Goal: Information Seeking & Learning: Learn about a topic

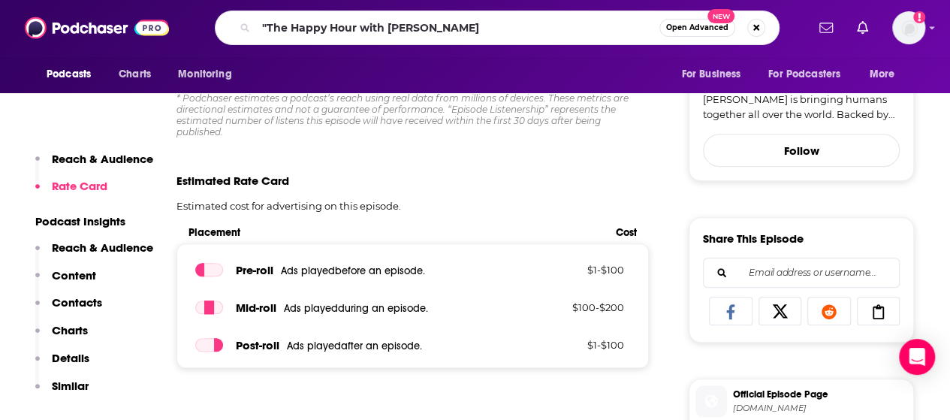
click at [264, 29] on input ""The Happy Hour with [PERSON_NAME]" at bounding box center [457, 28] width 403 height 24
type input "The Happy Hour with [PERSON_NAME]"
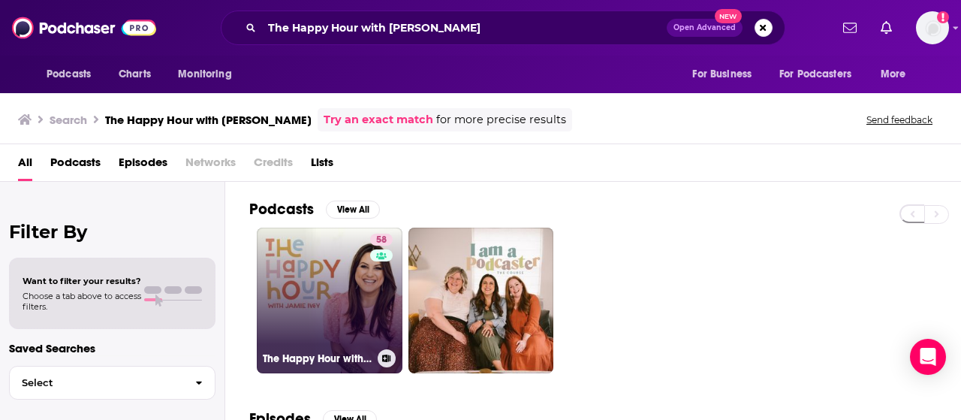
click at [317, 330] on link "58 The Happy Hour with [PERSON_NAME]" at bounding box center [330, 301] width 146 height 146
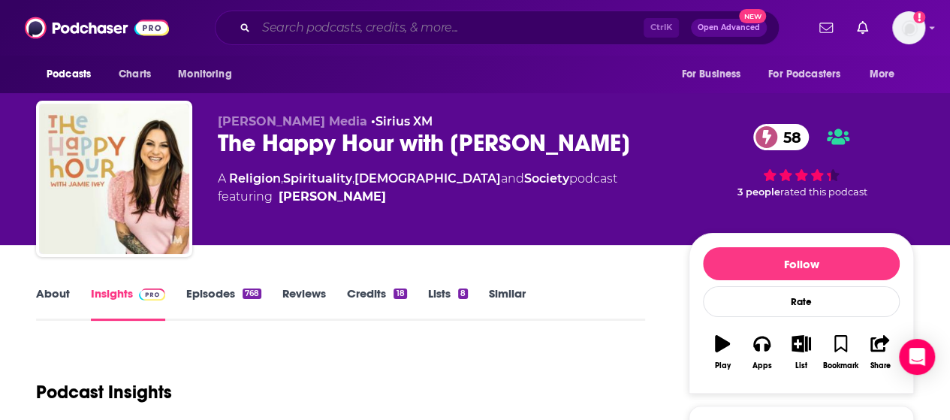
click at [427, 31] on input "Search podcasts, credits, & more..." at bounding box center [450, 28] width 388 height 24
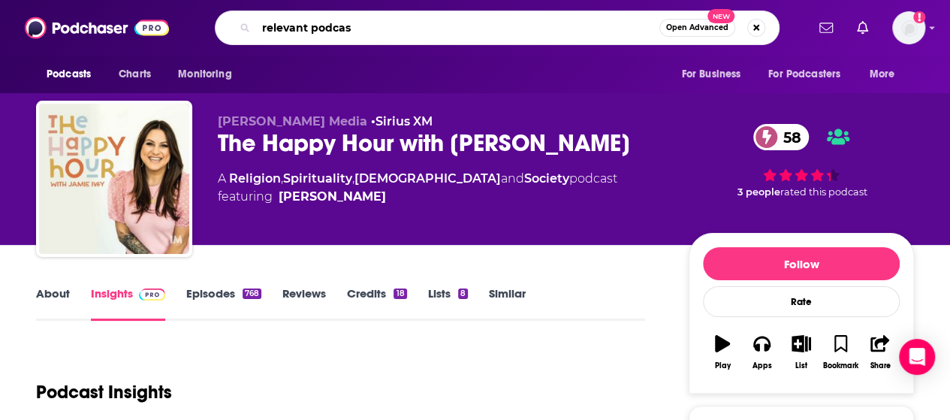
type input "relevant podcast"
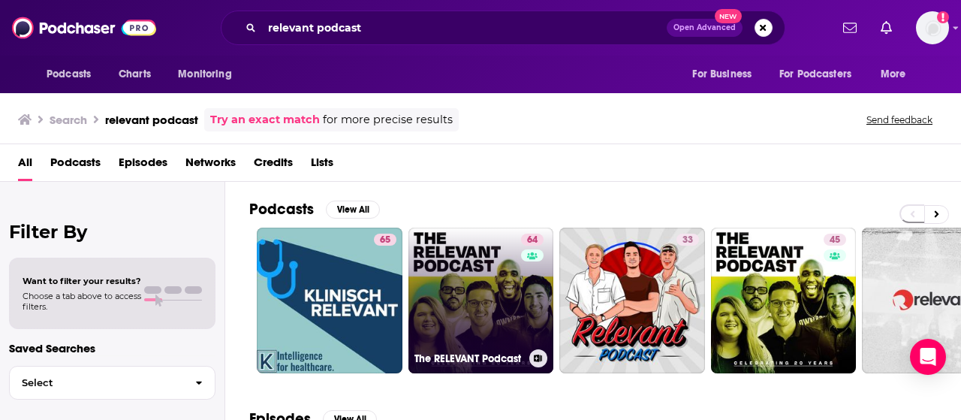
click at [426, 268] on link "64 The RELEVANT Podcast" at bounding box center [482, 301] width 146 height 146
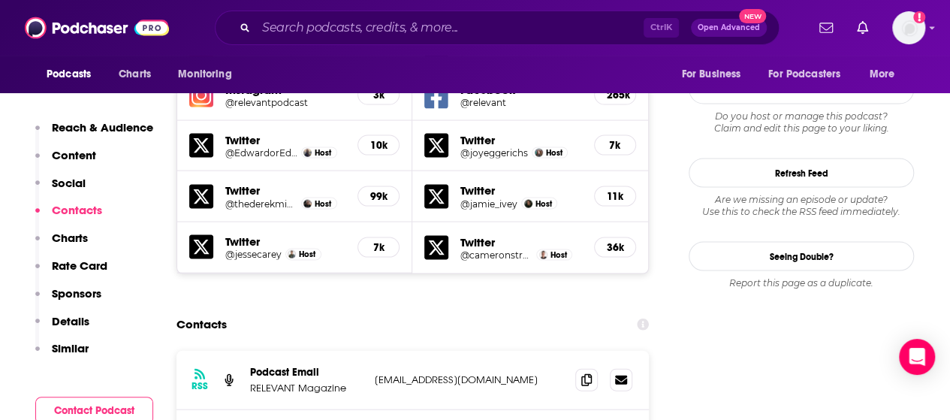
scroll to position [1352, 0]
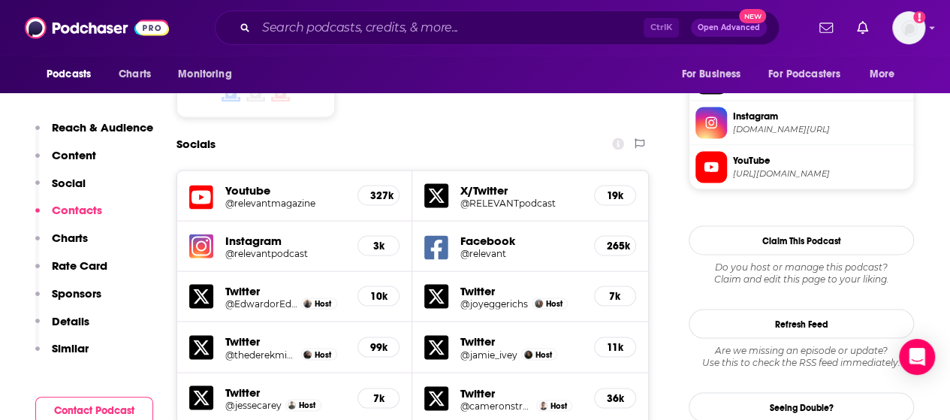
click at [200, 234] on img at bounding box center [201, 246] width 24 height 24
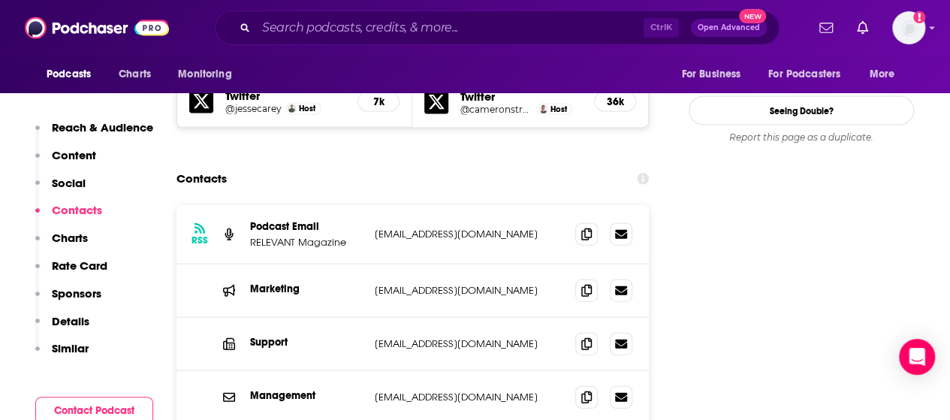
scroll to position [1652, 0]
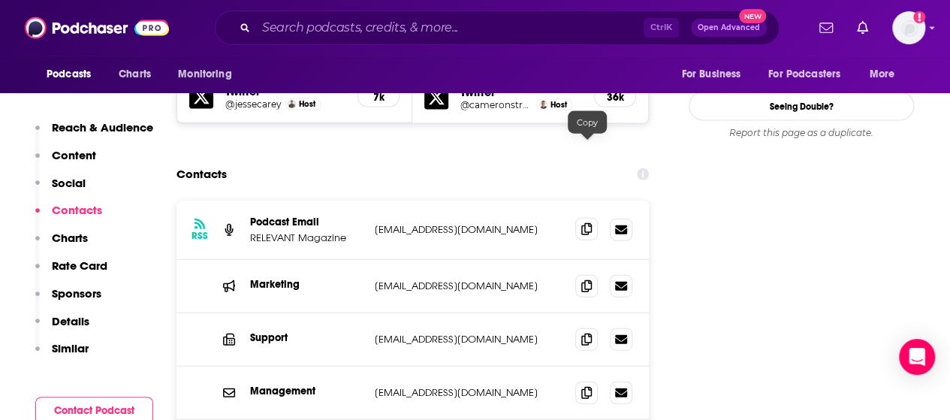
click at [586, 223] on icon at bounding box center [586, 229] width 11 height 12
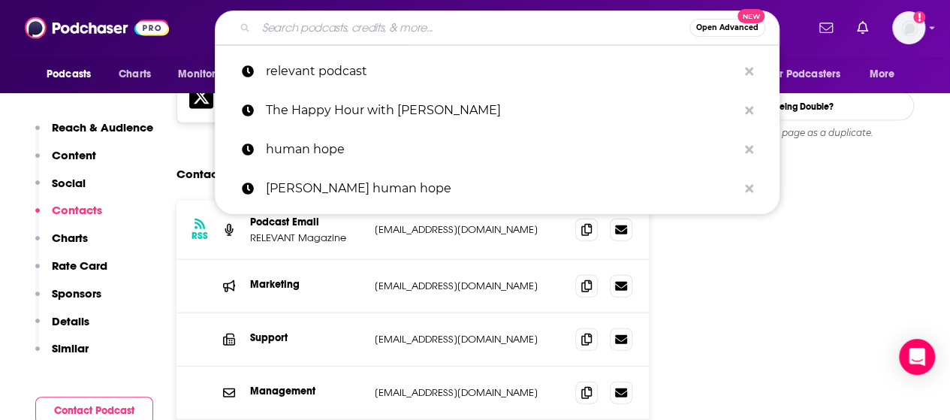
drag, startPoint x: 367, startPoint y: 25, endPoint x: 376, endPoint y: 25, distance: 8.3
click at [376, 25] on input "Search podcasts, credits, & more..." at bounding box center [472, 28] width 433 height 24
paste input "Rhythms for Life"
type input "Rhythms for Life"
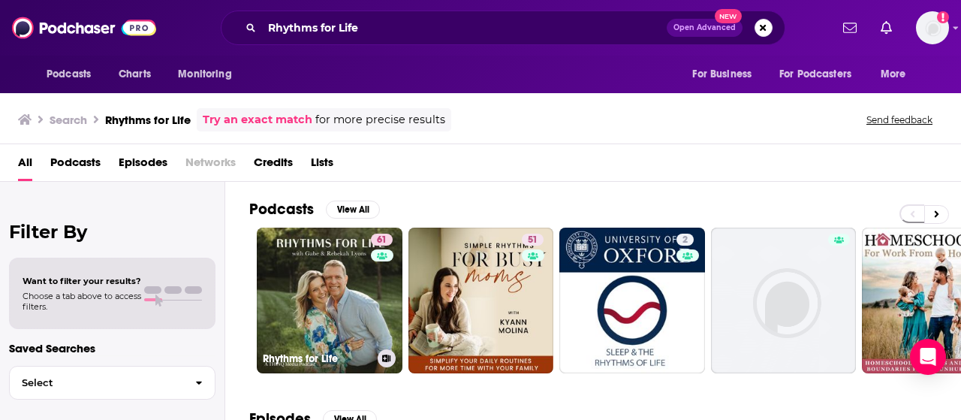
click at [356, 261] on link "61 Rhythms for Life" at bounding box center [330, 301] width 146 height 146
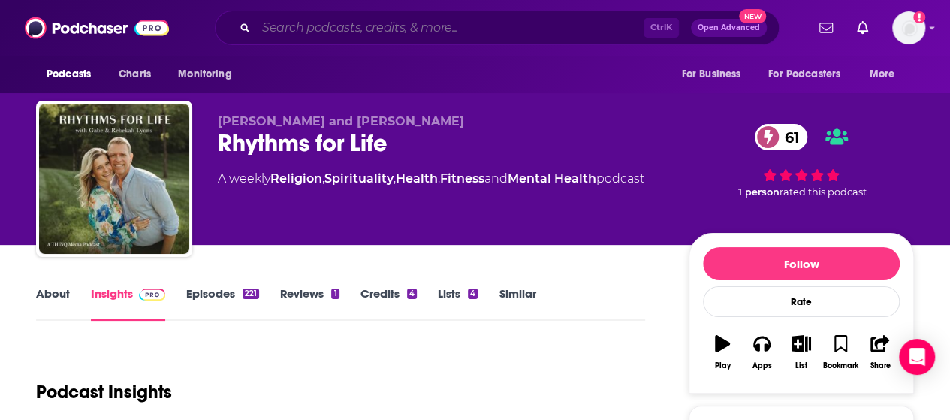
click at [362, 26] on input "Search podcasts, credits, & more..." at bounding box center [450, 28] width 388 height 24
paste input "Living Proof with [PERSON_NAME]"
type input "Living Proof with [PERSON_NAME]"
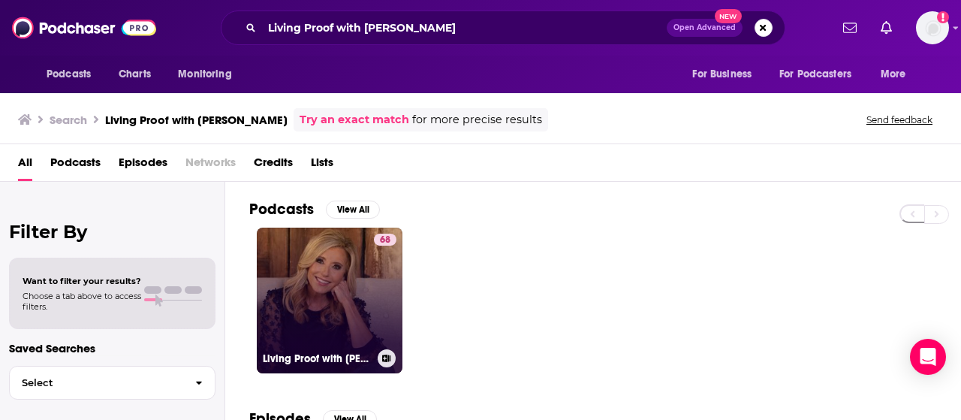
click at [359, 291] on link "68 Living Proof with [PERSON_NAME]" at bounding box center [330, 301] width 146 height 146
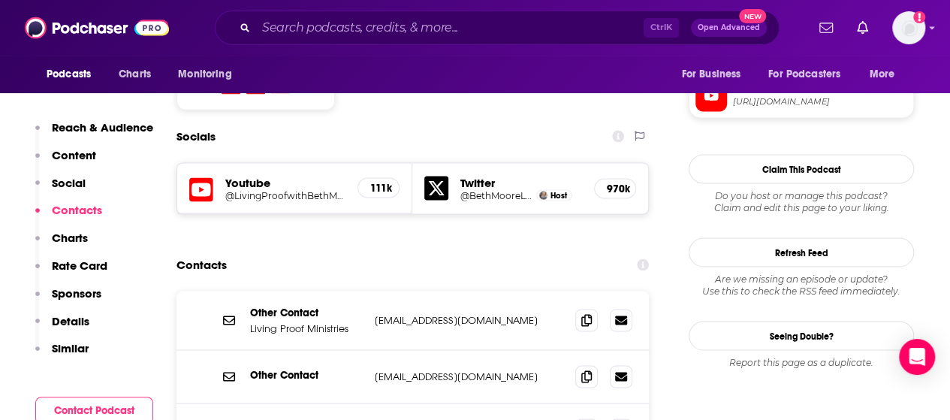
scroll to position [1277, 0]
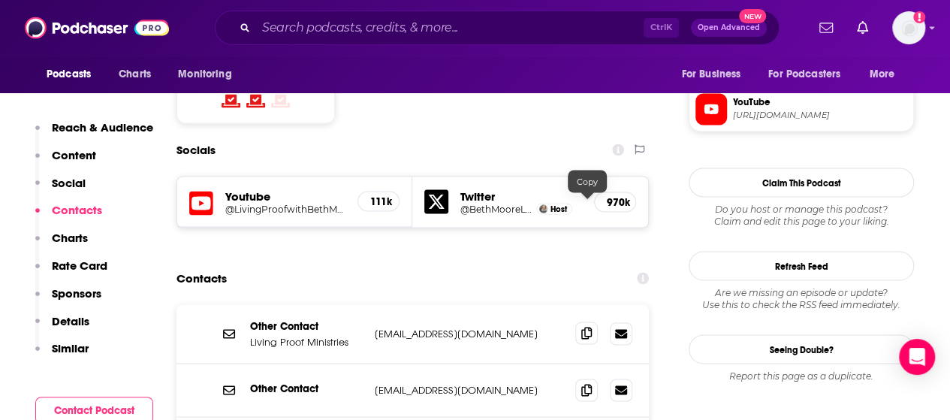
click at [586, 327] on icon at bounding box center [586, 333] width 11 height 12
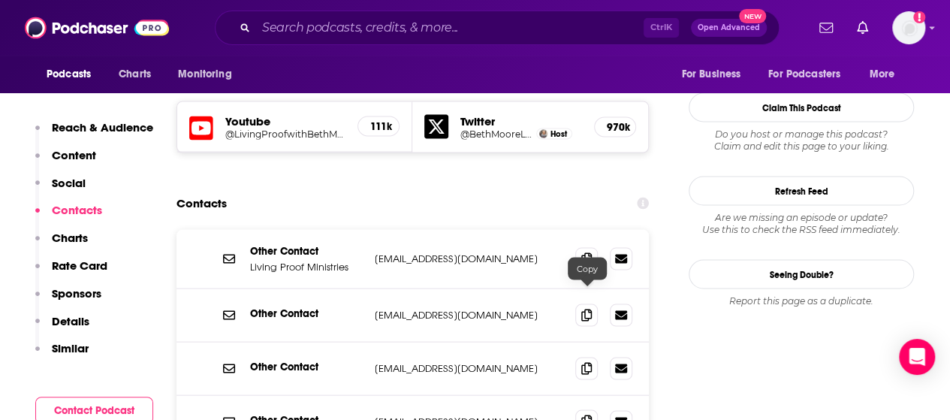
click at [580, 409] on span at bounding box center [586, 420] width 23 height 23
click at [377, 38] on input "Search podcasts, credits, & more..." at bounding box center [450, 28] width 388 height 24
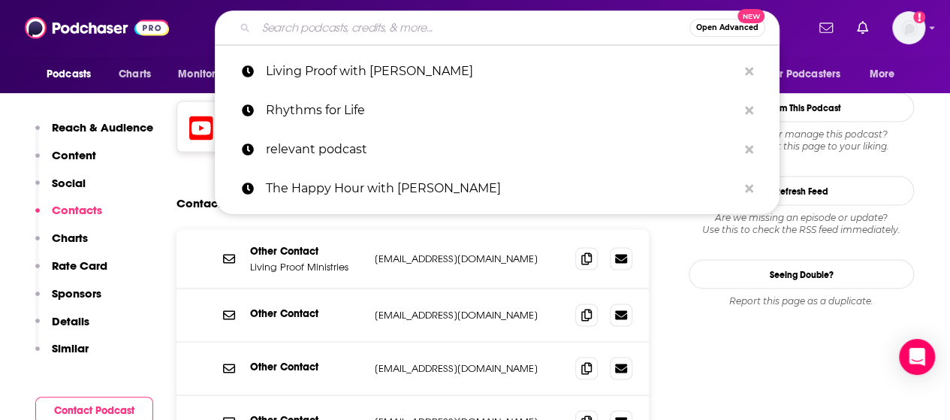
paste input ""Currently Reading Podcast ""
type input ""Currently Reading Podcast ""
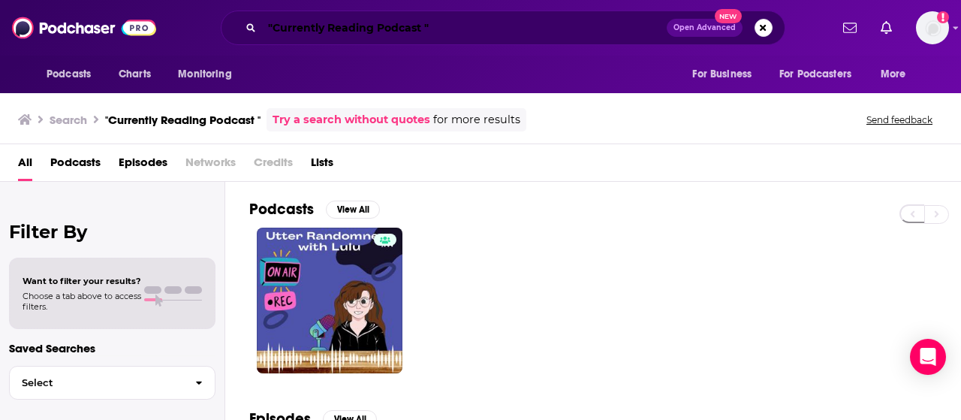
click at [278, 25] on input ""Currently Reading Podcast "" at bounding box center [464, 28] width 405 height 24
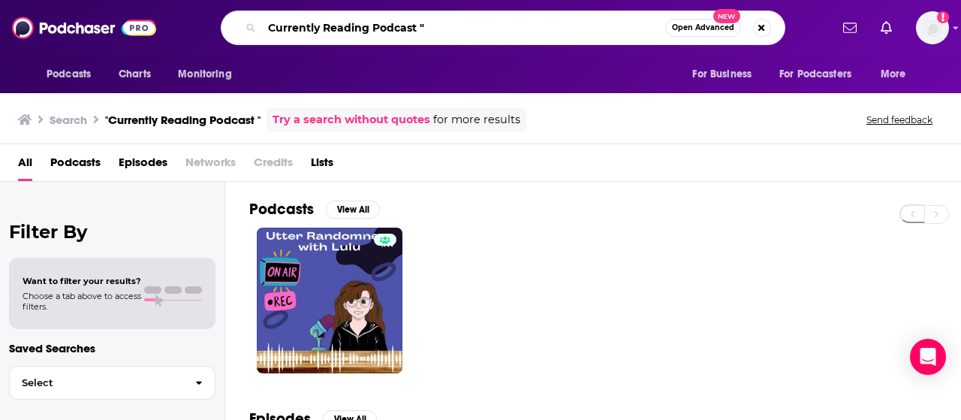
drag, startPoint x: 373, startPoint y: 30, endPoint x: 524, endPoint y: 20, distance: 150.5
click at [497, 32] on input "Currently Reading Podcast "" at bounding box center [463, 28] width 403 height 24
type input "Currently Reading"
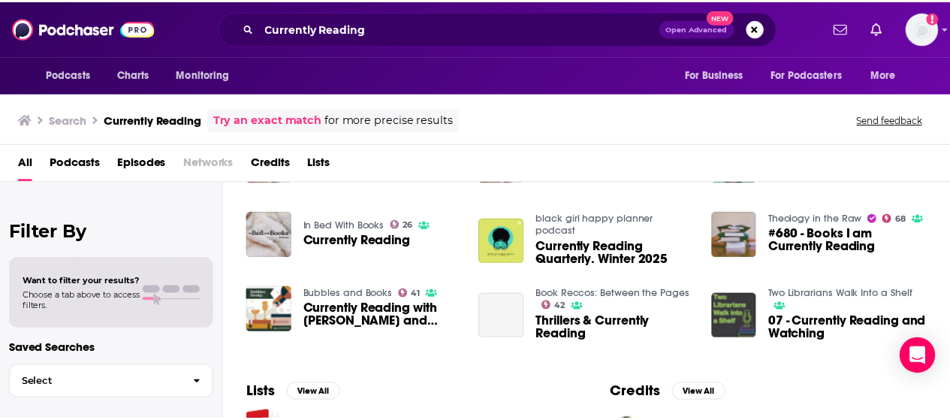
scroll to position [150, 0]
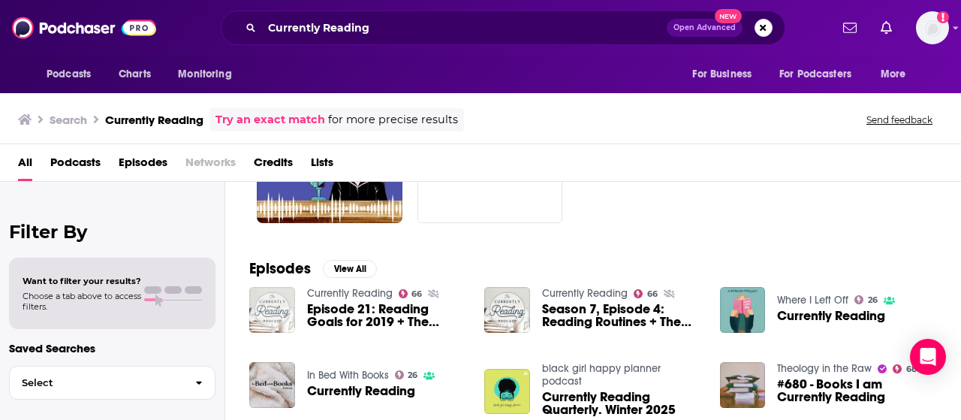
click at [252, 303] on img "Episode 21: Reading Goals for 2019 + The Currently Reading Challenge" at bounding box center [272, 310] width 46 height 46
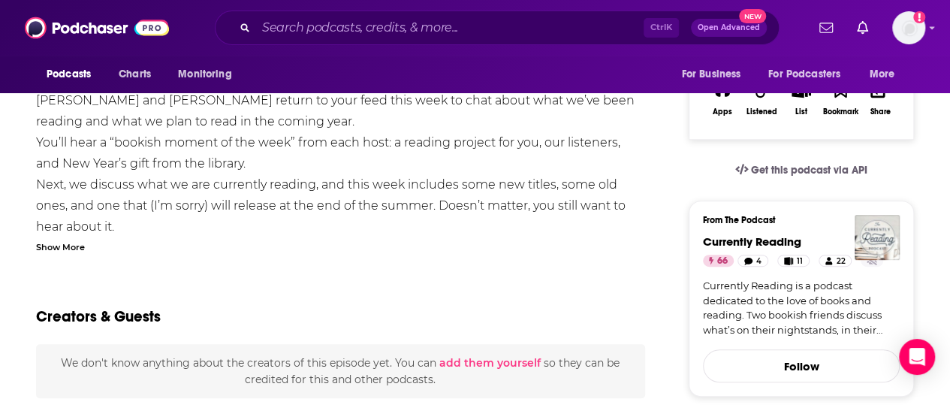
scroll to position [150, 0]
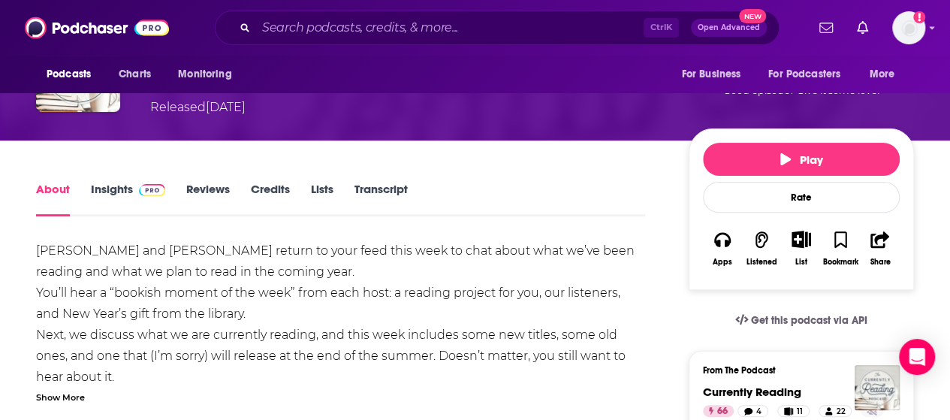
click at [120, 199] on link "Insights" at bounding box center [128, 199] width 74 height 35
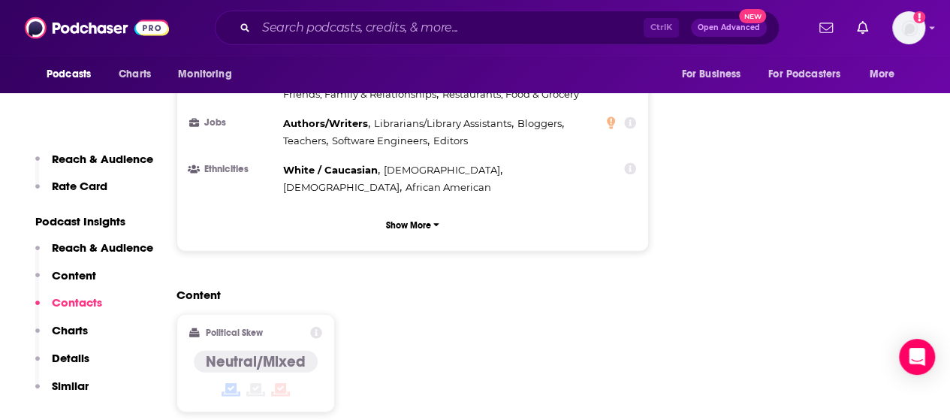
scroll to position [1728, 0]
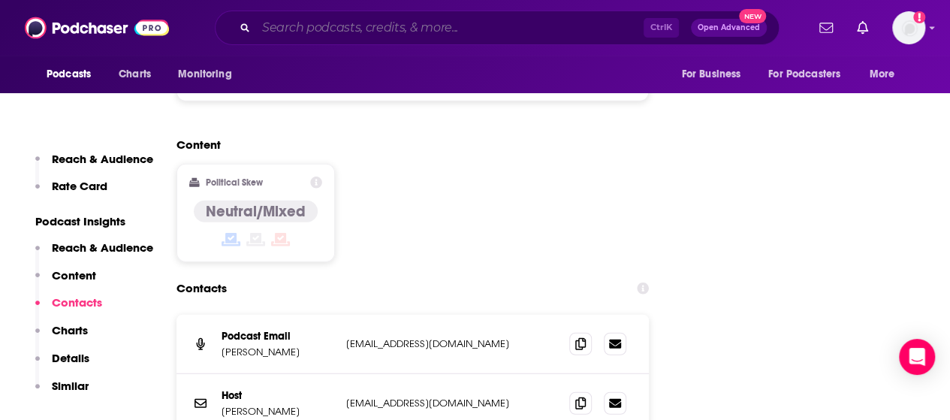
click at [348, 19] on input "Search podcasts, credits, & more..." at bounding box center [450, 28] width 388 height 24
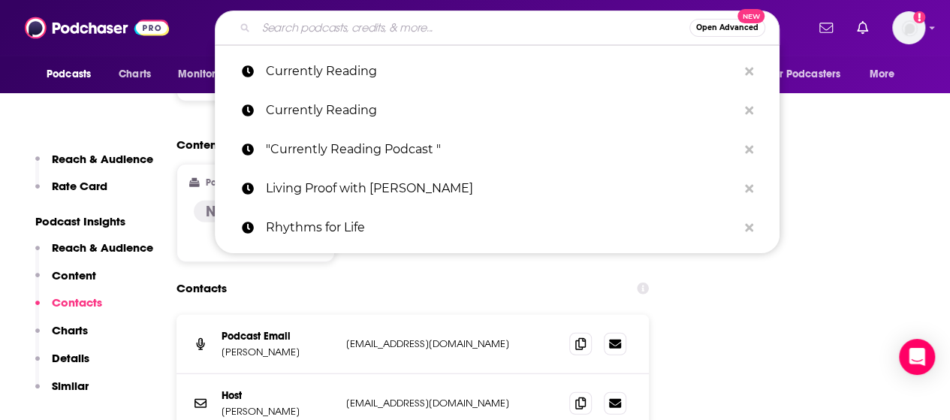
paste input "[DEMOGRAPHIC_DATA] Over Everything"
type input "[DEMOGRAPHIC_DATA] Over Everything"
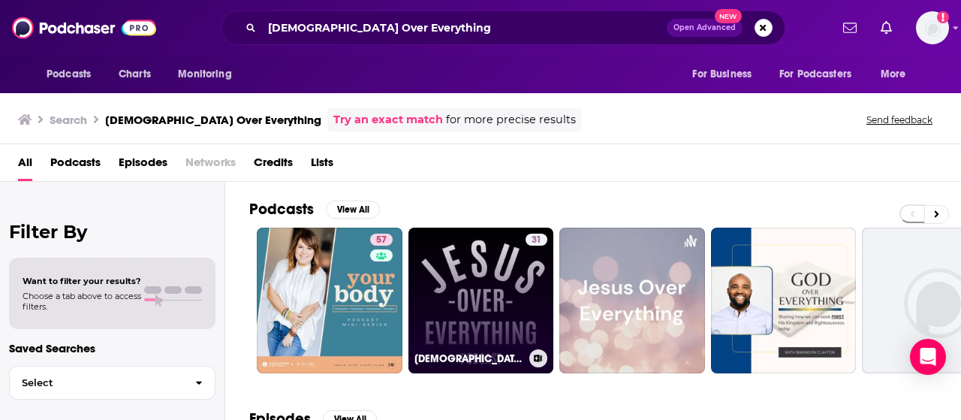
click at [453, 258] on link "31 [DEMOGRAPHIC_DATA] Over Everything Podcast" at bounding box center [482, 301] width 146 height 146
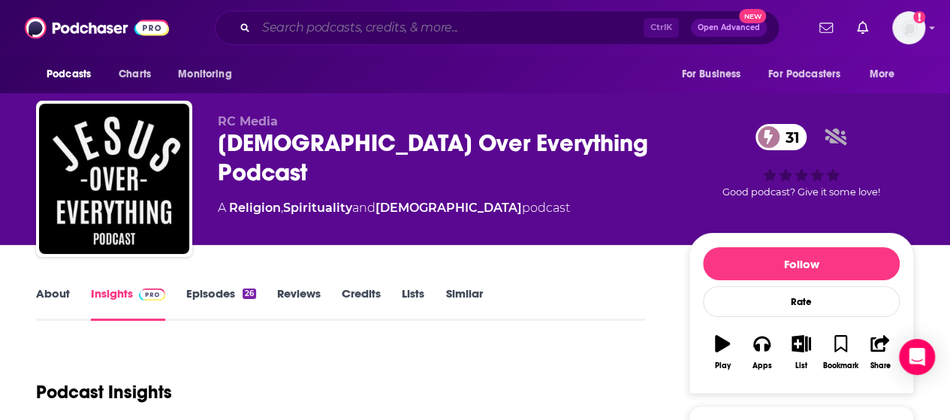
click at [406, 22] on input "Search podcasts, credits, & more..." at bounding box center [450, 28] width 388 height 24
paste input "Book Gang Podcast"
type input "Book Gang Podcast"
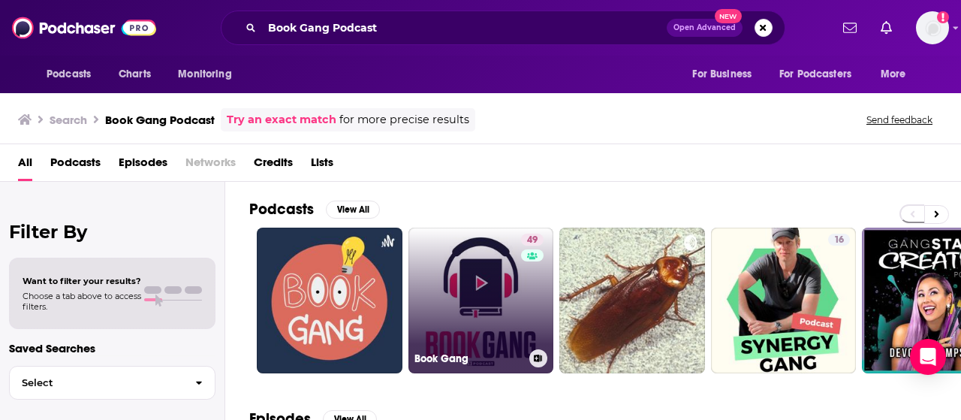
click at [464, 291] on link "49 Book Gang" at bounding box center [482, 301] width 146 height 146
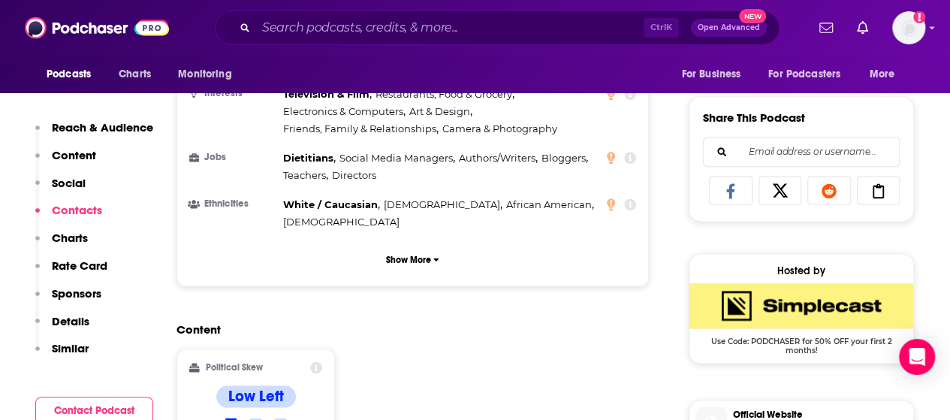
scroll to position [1202, 0]
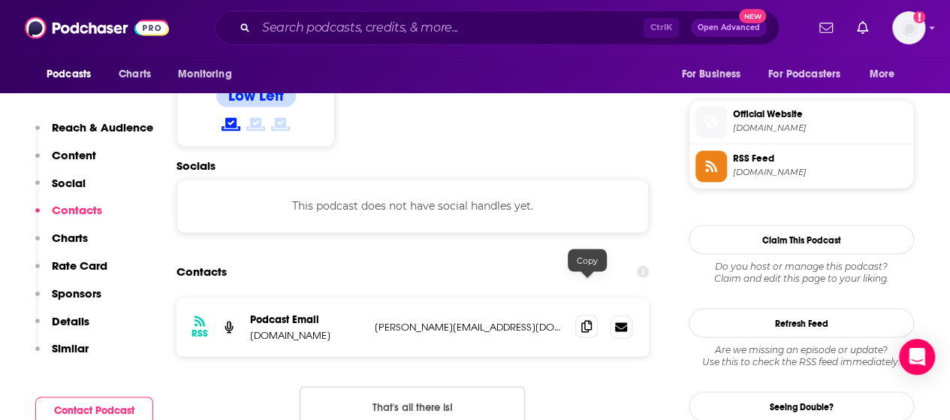
click at [593, 315] on span at bounding box center [586, 326] width 23 height 23
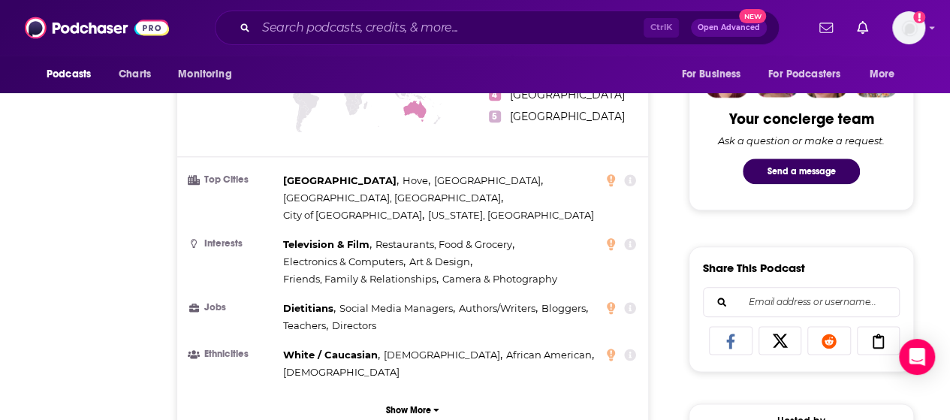
scroll to position [0, 0]
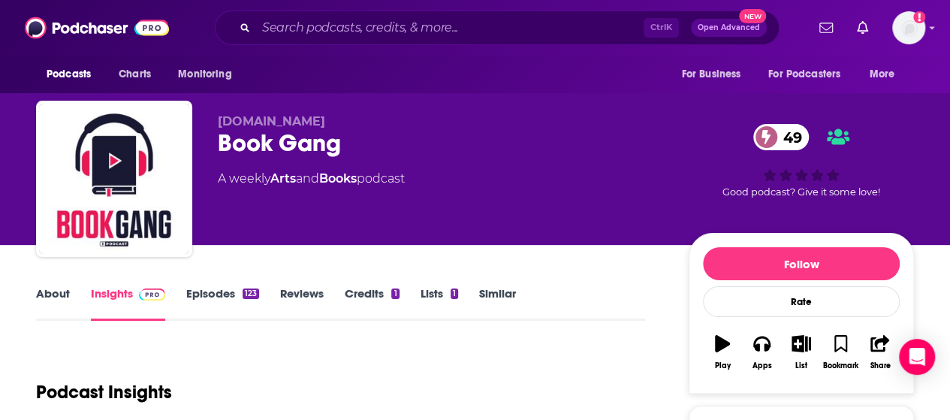
click at [50, 298] on link "About" at bounding box center [53, 303] width 34 height 35
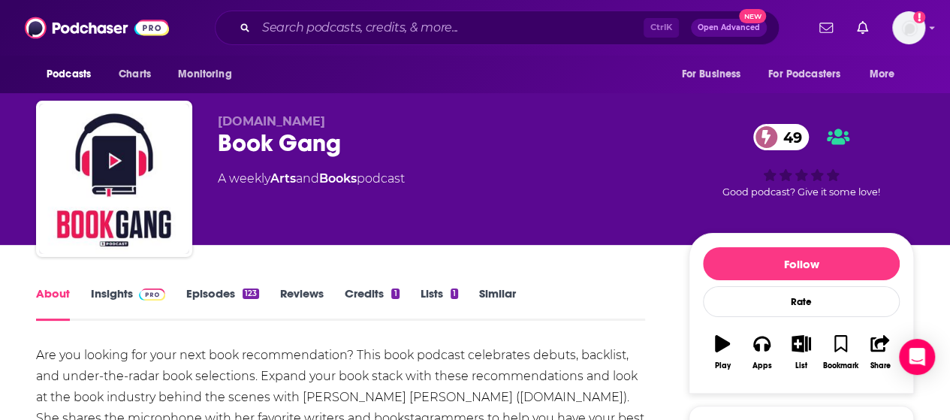
scroll to position [75, 0]
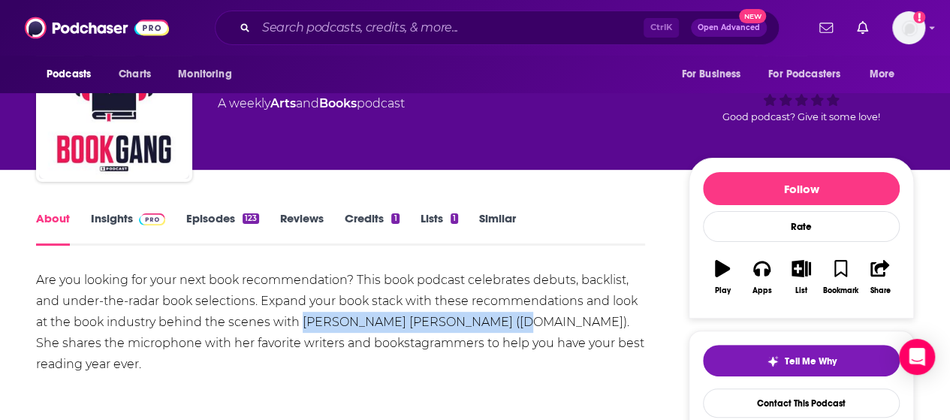
drag, startPoint x: 305, startPoint y: 320, endPoint x: 507, endPoint y: 323, distance: 202.1
click at [507, 323] on div "Are you looking for your next book recommendation? This book podcast celebrates…" at bounding box center [340, 322] width 609 height 105
copy div "[PERSON_NAME] [PERSON_NAME] ([DOMAIN_NAME])"
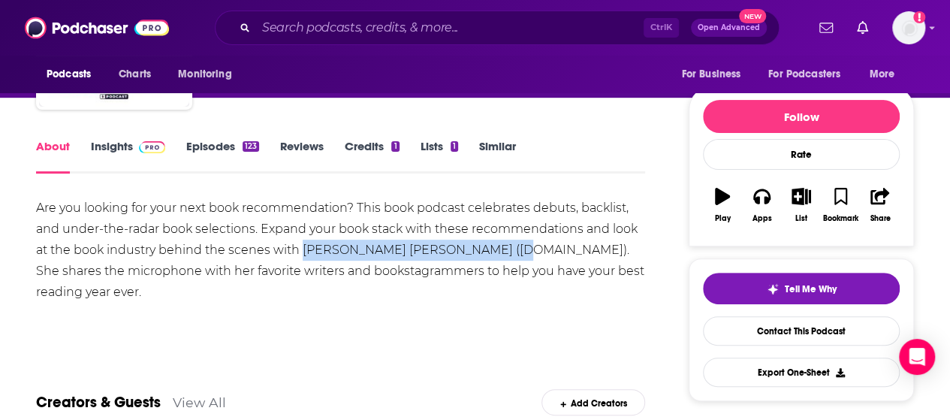
scroll to position [150, 0]
